Goal: Contribute content: Contribute content

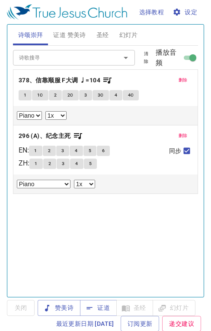
select select "1"
click at [72, 38] on span "证道 赞美诗" at bounding box center [69, 35] width 32 height 11
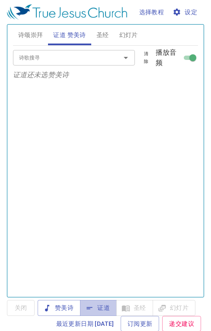
click at [98, 307] on span "证道" at bounding box center [98, 308] width 23 height 11
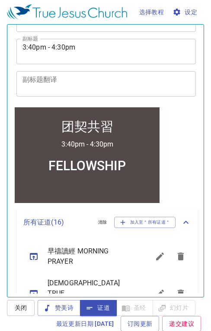
scroll to position [296, 0]
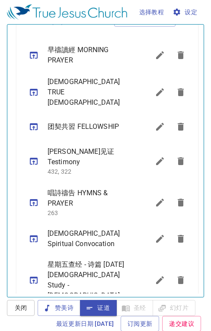
click at [156, 57] on icon "sermon lineup list" at bounding box center [160, 55] width 8 height 8
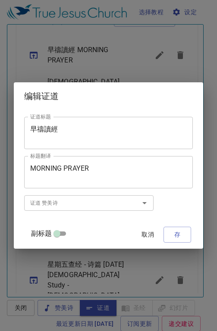
click at [58, 230] on span at bounding box center [57, 234] width 10 height 10
click at [58, 230] on input "副标题" at bounding box center [56, 235] width 31 height 10
checkbox input "true"
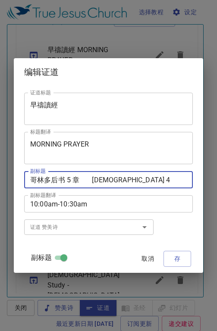
click at [158, 178] on textarea "哥林多后书 5 章 Second Corinthians 4" at bounding box center [108, 180] width 157 height 8
type textarea "哥林多后书 5 章 [DEMOGRAPHIC_DATA] 5"
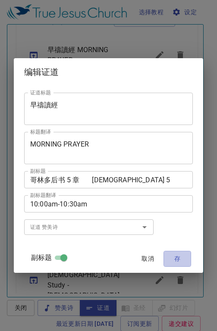
click at [177, 257] on span "存" at bounding box center [177, 259] width 14 height 11
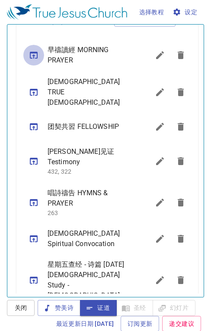
click at [31, 54] on icon "sermon lineup list" at bounding box center [33, 55] width 10 height 10
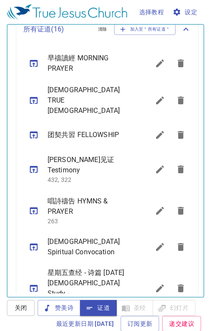
scroll to position [304, 0]
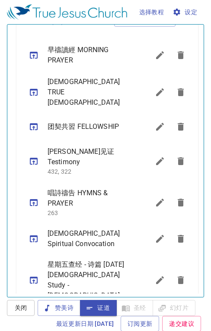
click at [33, 275] on icon "sermon lineup list" at bounding box center [33, 280] width 10 height 10
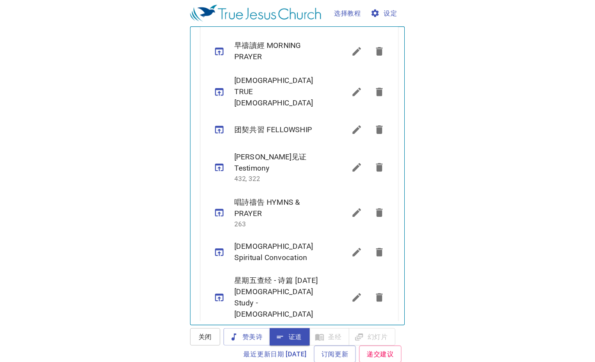
scroll to position [296, 0]
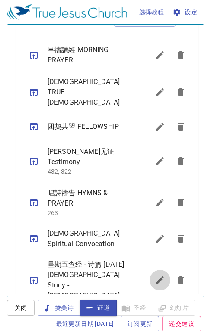
click at [156, 277] on icon "sermon lineup list" at bounding box center [160, 281] width 8 height 8
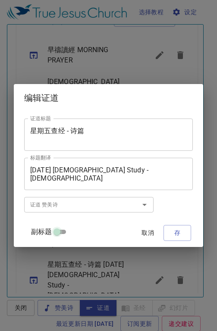
click at [58, 234] on input "副标题" at bounding box center [56, 234] width 31 height 10
checkbox input "true"
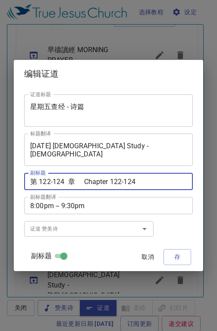
click at [51, 183] on textarea "第 122-124 章 Chapter 122-124" at bounding box center [108, 182] width 157 height 8
click at [50, 181] on textarea "第 122-124 章 Chapter 122-124" at bounding box center [108, 182] width 157 height 8
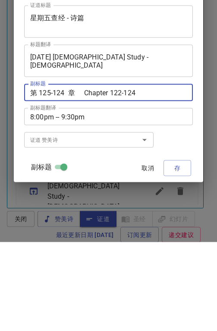
click at [65, 182] on textarea "第 125-124 章 Chapter 122-124" at bounding box center [108, 182] width 157 height 8
click at [121, 180] on textarea "第 125-127 章 Chapter 122-124" at bounding box center [108, 182] width 157 height 8
click at [135, 180] on textarea "第 125-127 章 Chapter 125-124" at bounding box center [108, 182] width 157 height 8
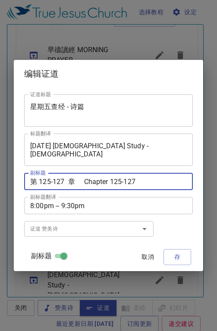
type textarea "第 125-127 章 Chapter 125-127"
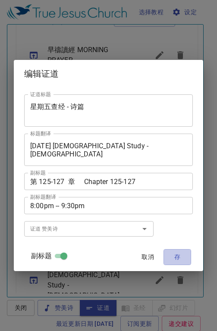
click at [182, 259] on span "存" at bounding box center [177, 257] width 14 height 11
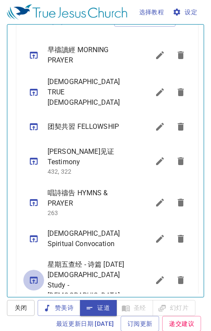
click at [33, 277] on icon "sermon lineup list" at bounding box center [34, 280] width 8 height 7
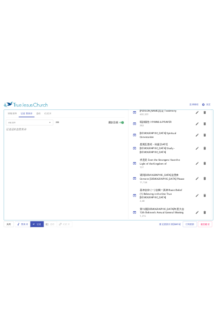
scroll to position [421, 0]
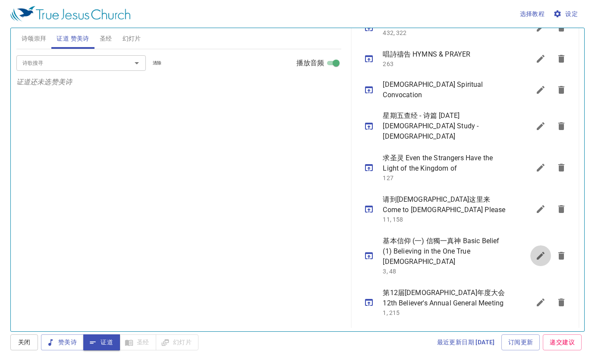
click at [210, 252] on icon "sermon lineup list" at bounding box center [541, 256] width 8 height 8
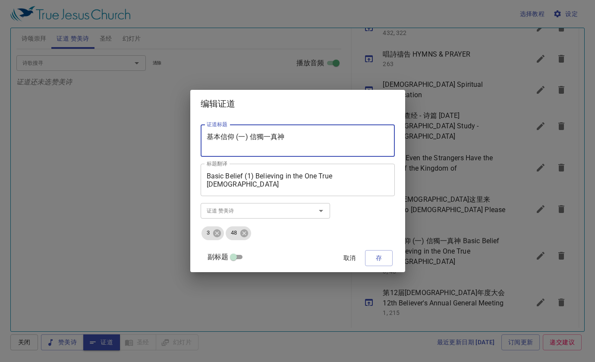
drag, startPoint x: 301, startPoint y: 136, endPoint x: 225, endPoint y: 139, distance: 75.6
click at [210, 133] on textarea "基本信仰 (一) 信獨一真神" at bounding box center [298, 141] width 182 height 16
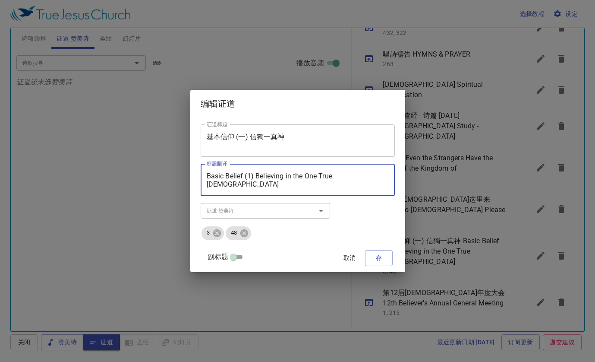
drag, startPoint x: 357, startPoint y: 174, endPoint x: 207, endPoint y: 164, distance: 150.6
click at [205, 161] on div "证道标题 基本信仰 (一) 信獨一真神 证道标题 标题翻译 Basic Belief (1) Believing in the One True God 标题…" at bounding box center [297, 194] width 215 height 154
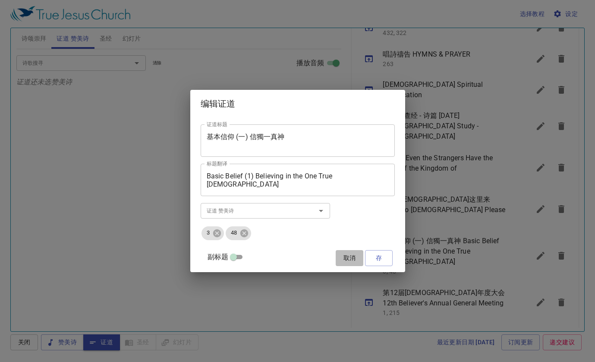
click at [210, 254] on button "取消" at bounding box center [350, 258] width 28 height 16
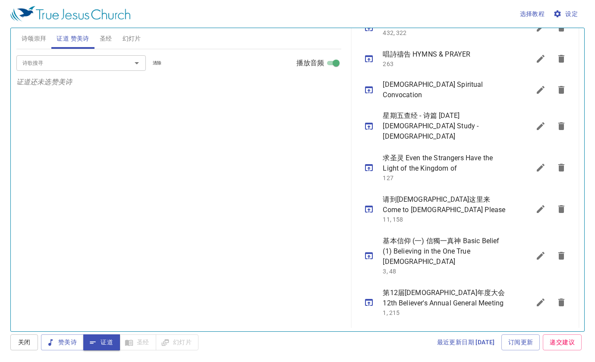
click at [210, 205] on icon "sermon lineup list" at bounding box center [541, 209] width 8 height 8
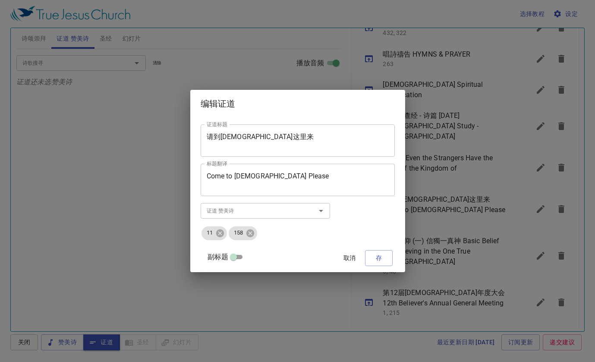
click at [210, 257] on input "副标题" at bounding box center [233, 258] width 31 height 10
checkbox input "true"
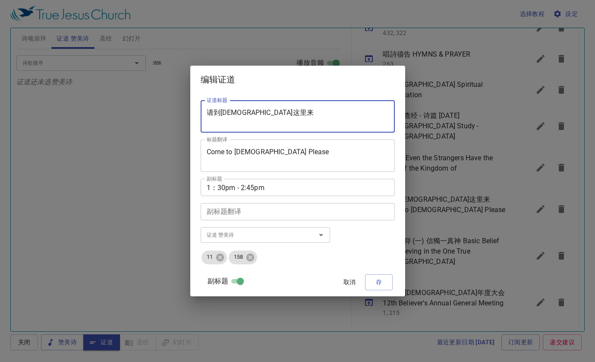
drag, startPoint x: 271, startPoint y: 114, endPoint x: 214, endPoint y: 109, distance: 57.6
click at [210, 108] on div "请到耶稣这里来 证道标题" at bounding box center [298, 116] width 194 height 32
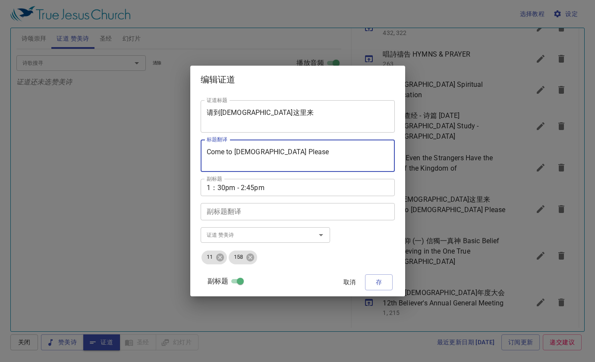
drag, startPoint x: 286, startPoint y: 152, endPoint x: 211, endPoint y: 141, distance: 75.6
click at [199, 136] on div "编辑证道 证道标题 请到耶稣这里来 证道标题 标题翻译 Come to Jesus Please 标题翻译 副标题 1：30pm - 2:45pm 副标题 副…" at bounding box center [297, 181] width 595 height 362
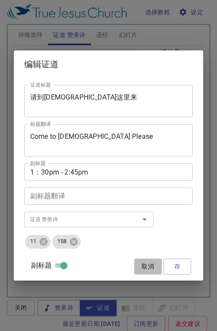
click at [151, 266] on span "取消" at bounding box center [148, 267] width 21 height 11
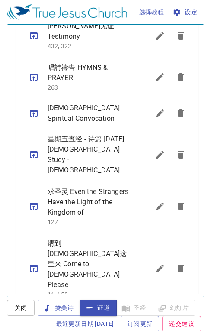
scroll to position [426, 0]
